Goal: Find specific page/section: Find specific page/section

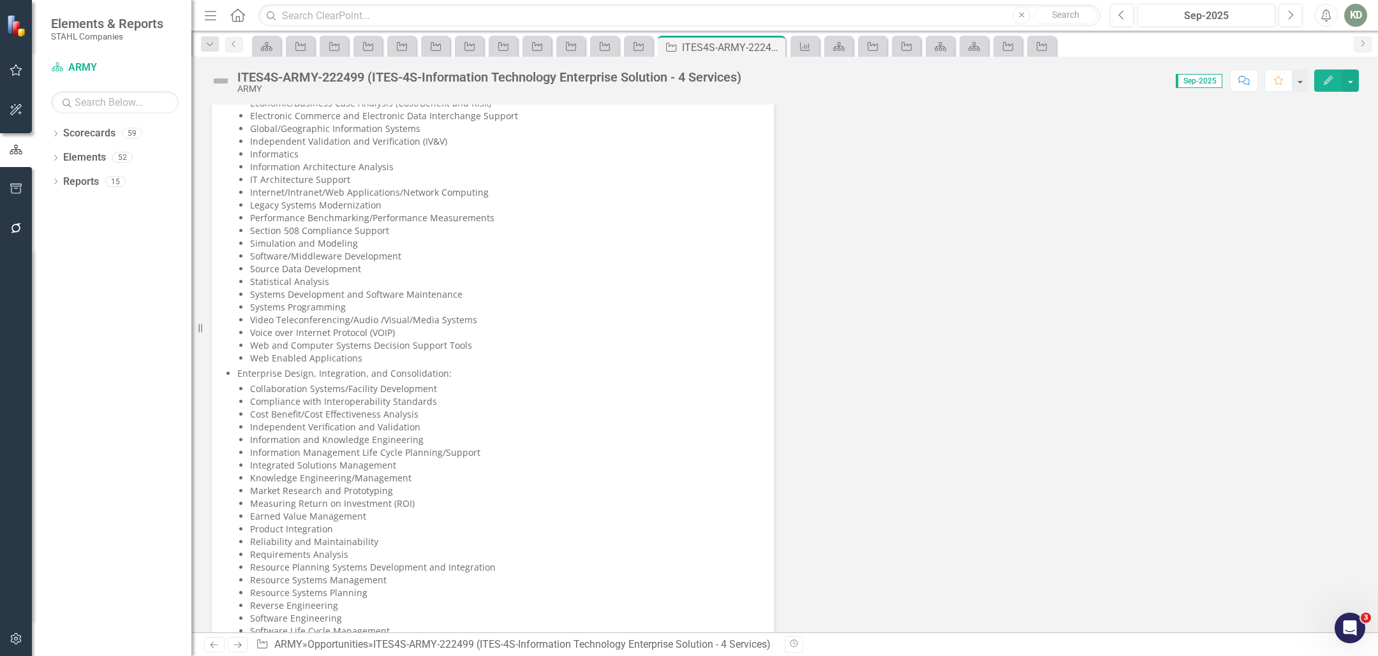
scroll to position [3270, 0]
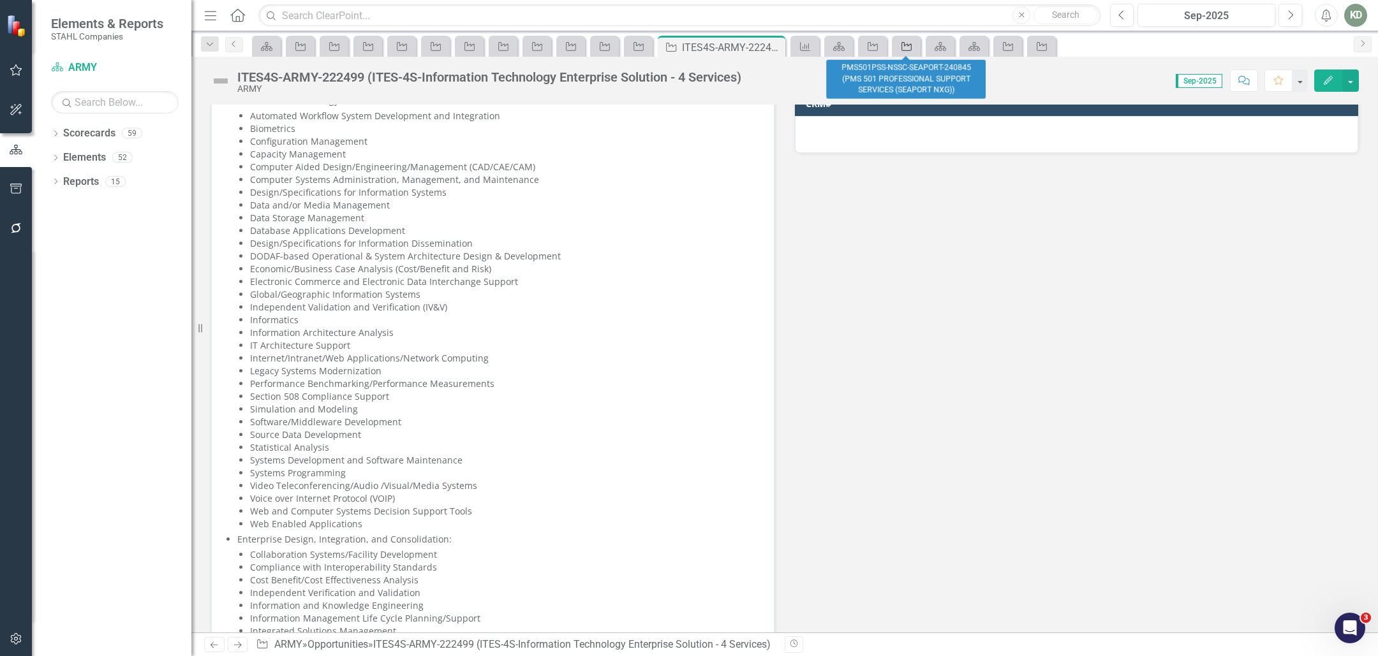
click at [904, 50] on icon "Opportunity" at bounding box center [906, 46] width 13 height 10
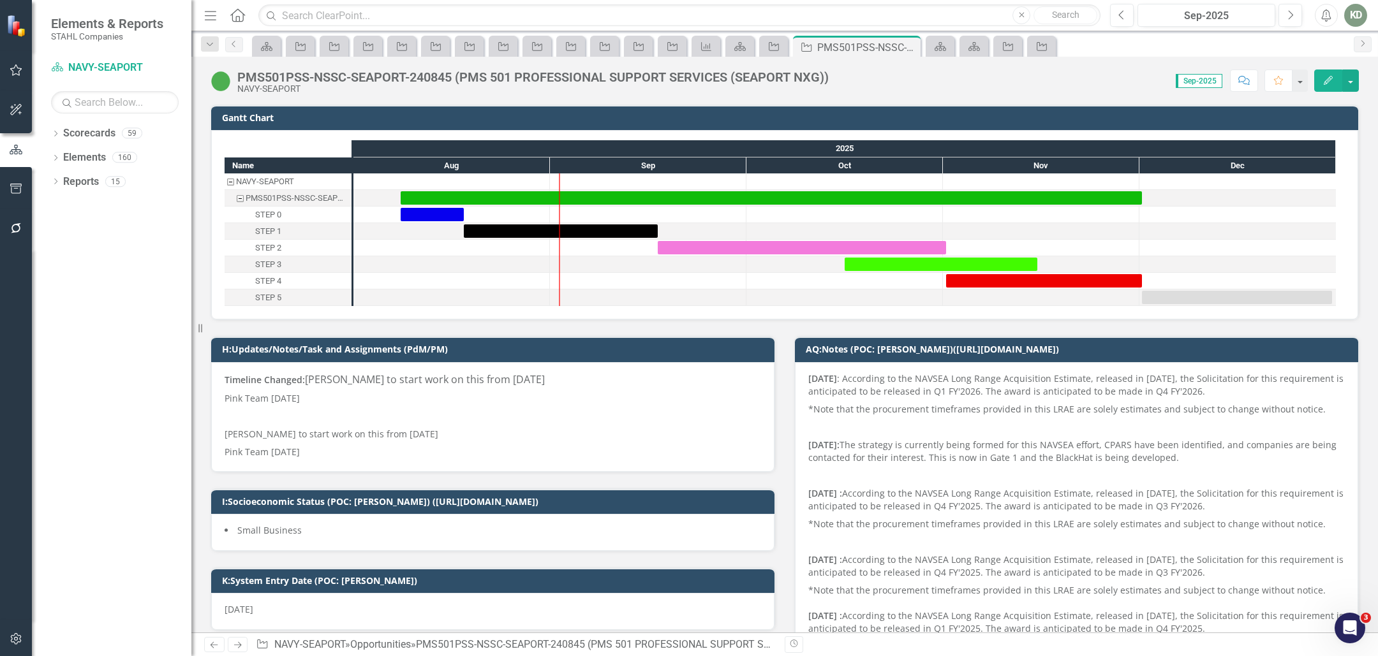
drag, startPoint x: 481, startPoint y: 78, endPoint x: 434, endPoint y: 76, distance: 46.6
click at [481, 78] on div "PMS501PSS-NSSC-SEAPORT-240845 (PMS 501 PROFESSIONAL SUPPORT SERVICES (SEAPORT N…" at bounding box center [532, 77] width 591 height 14
click at [434, 76] on div "PMS501PSS-NSSC-SEAPORT-240845 (PMS 501 PROFESSIONAL SUPPORT SERVICES (SEAPORT N…" at bounding box center [532, 77] width 591 height 14
click at [435, 76] on div "PMS501PSS-NSSC-SEAPORT-240845 (PMS 501 PROFESSIONAL SUPPORT SERVICES (SEAPORT N…" at bounding box center [532, 77] width 591 height 14
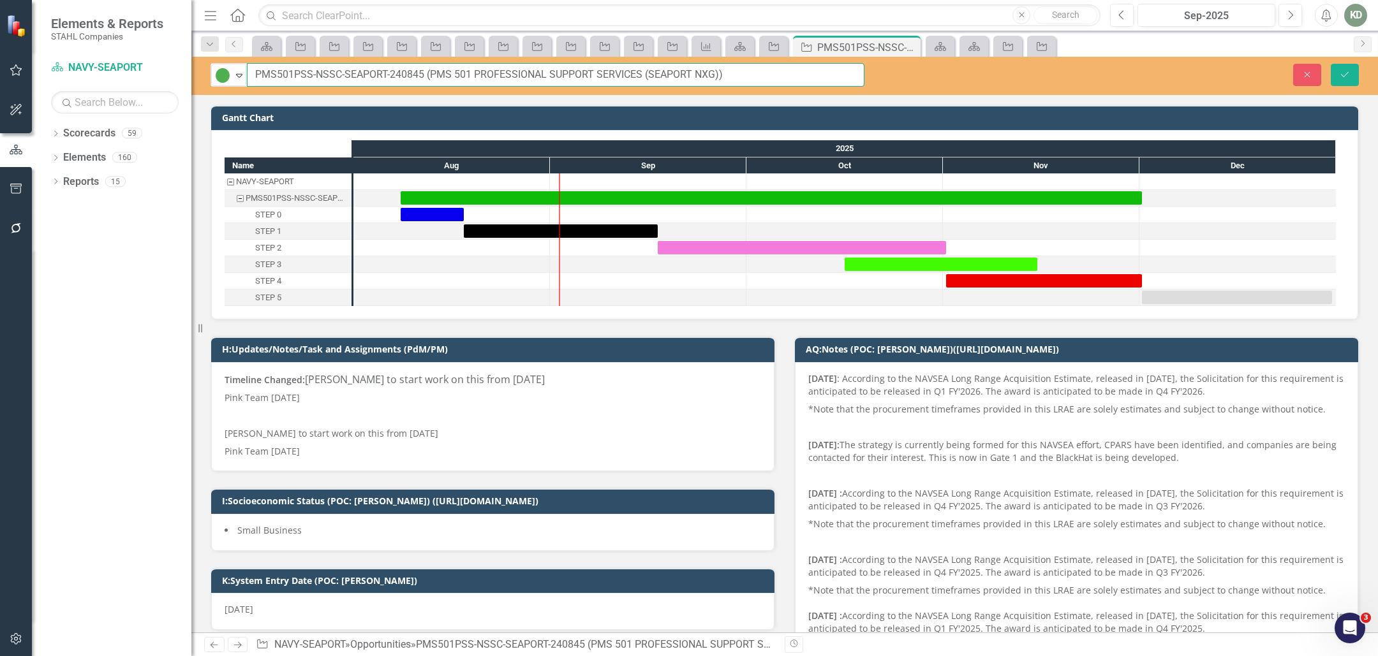
click at [397, 73] on input "PMS501PSS-NSSC-SEAPORT-240845 (PMS 501 PROFESSIONAL SUPPORT SERVICES (SEAPORT N…" at bounding box center [556, 75] width 618 height 24
click at [355, 19] on input "text" at bounding box center [679, 15] width 842 height 22
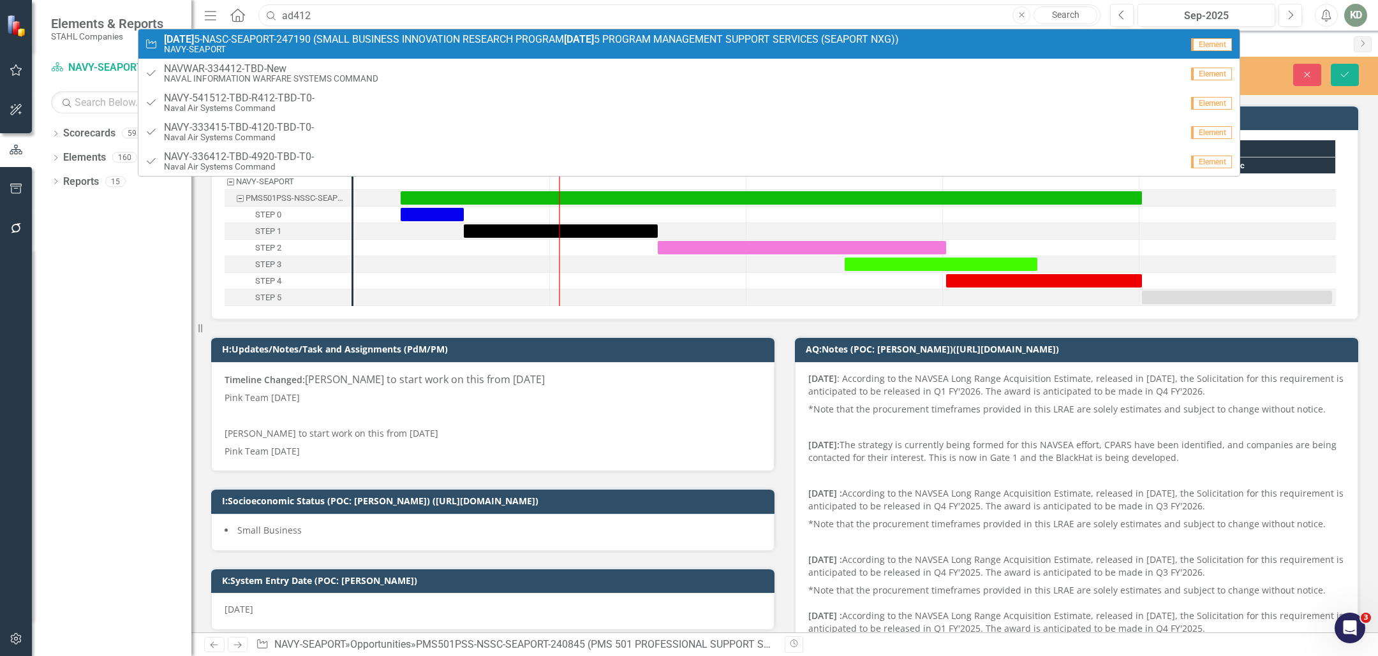
type input "ad412"
click at [355, 43] on span "[DATE] 5-NASC-SEAPORT-247190 (SMALL BUSINESS INNOVATION RESEARCH PROGRAM [DATE]…" at bounding box center [531, 39] width 735 height 11
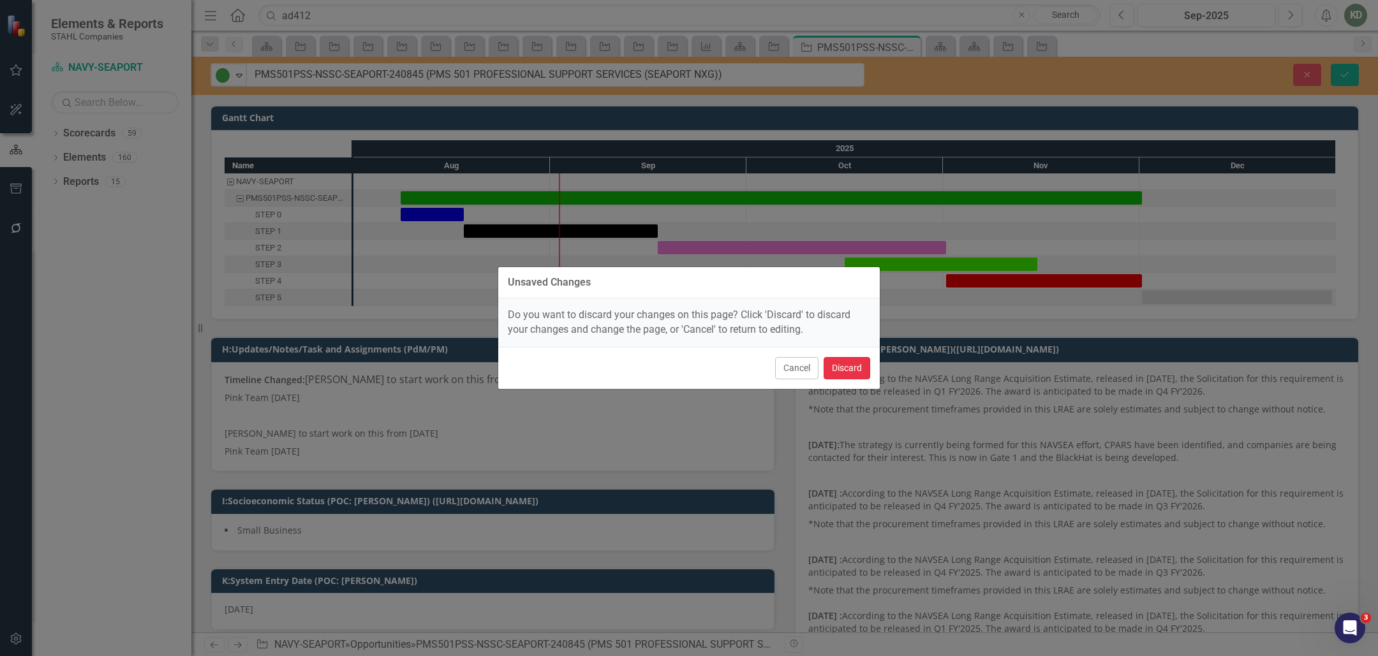
click at [843, 357] on button "Discard" at bounding box center [847, 368] width 47 height 22
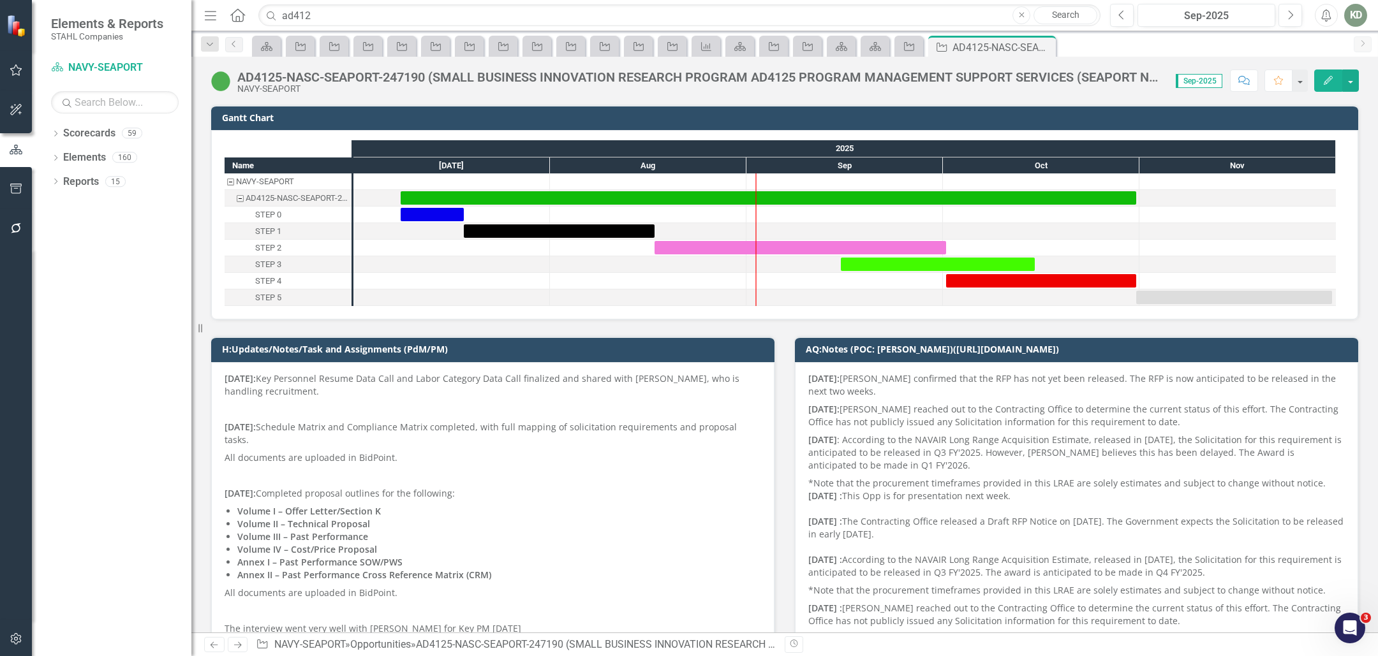
click at [415, 77] on div "AD4125-NASC-SEAPORT-247190 (SMALL BUSINESS INNOVATION RESEARCH PROGRAM AD4125 P…" at bounding box center [700, 77] width 926 height 14
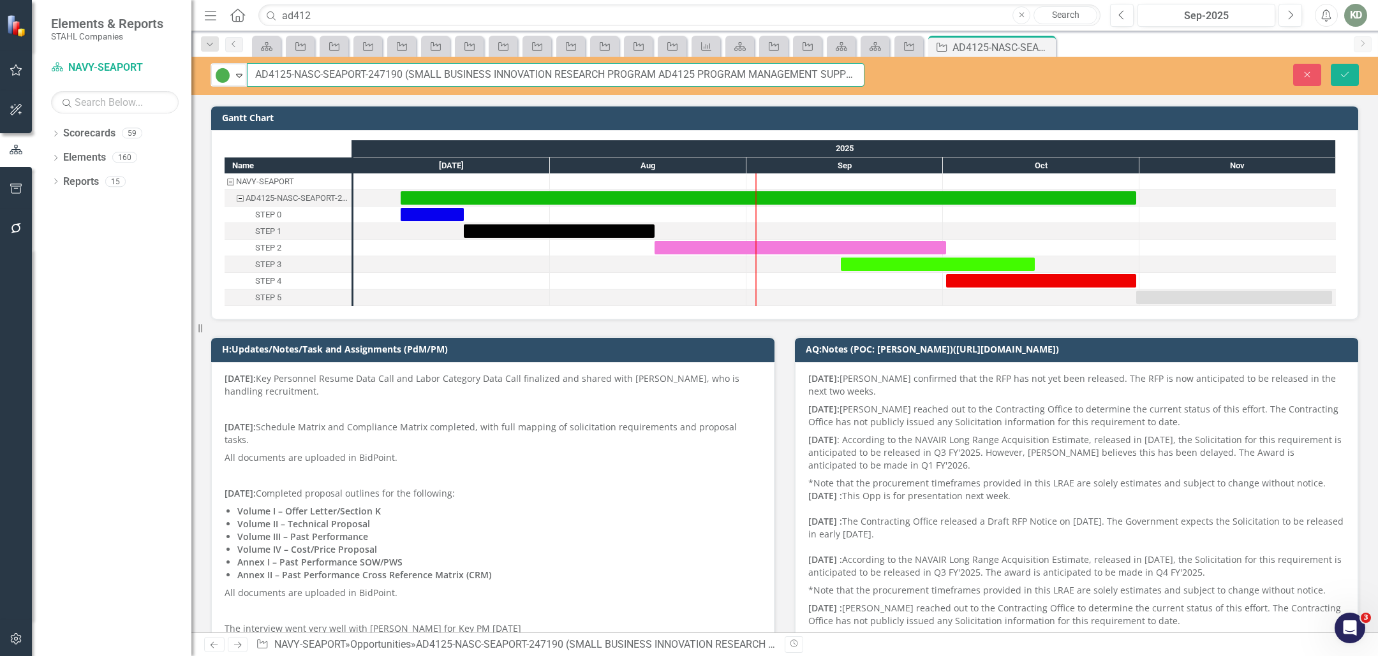
click at [389, 76] on input "AD4125-NASC-SEAPORT-247190 (SMALL BUSINESS INNOVATION RESEARCH PROGRAM AD4125 P…" at bounding box center [556, 75] width 618 height 24
